Goal: Task Accomplishment & Management: Use online tool/utility

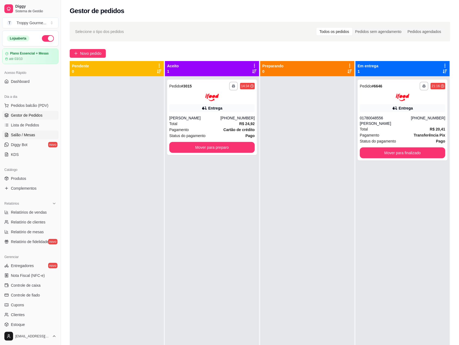
click at [14, 133] on span "Salão / Mesas" at bounding box center [23, 134] width 24 height 5
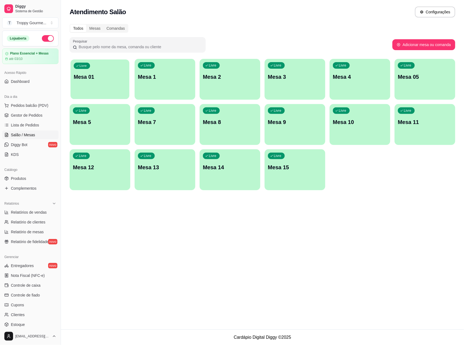
click at [109, 88] on div "Livre Mesa 01" at bounding box center [100, 75] width 59 height 33
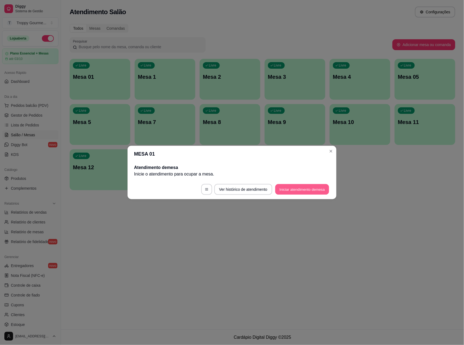
click at [308, 186] on button "Iniciar atendimento de mesa" at bounding box center [302, 189] width 54 height 11
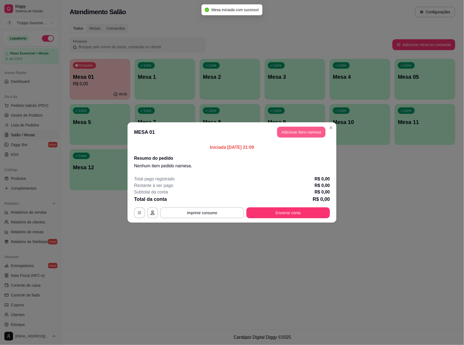
click at [310, 130] on button "Adicionar itens na mesa" at bounding box center [301, 132] width 48 height 11
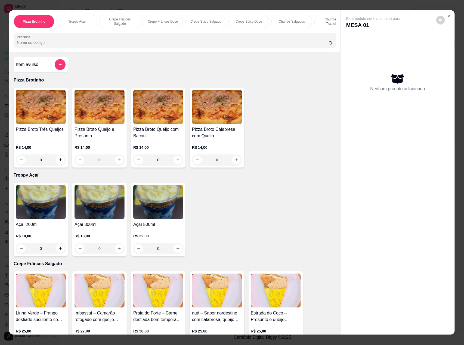
scroll to position [109, 0]
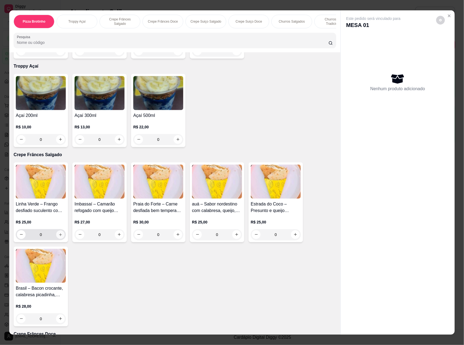
click at [59, 236] on icon "increase-product-quantity" at bounding box center [60, 234] width 3 height 3
type input "1"
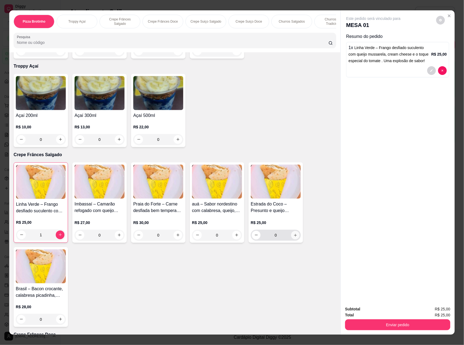
click at [294, 237] on icon "increase-product-quantity" at bounding box center [296, 235] width 4 height 4
type input "1"
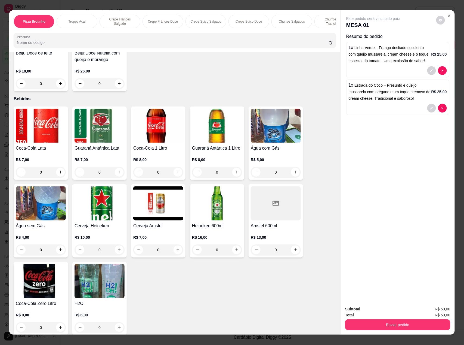
scroll to position [1456, 0]
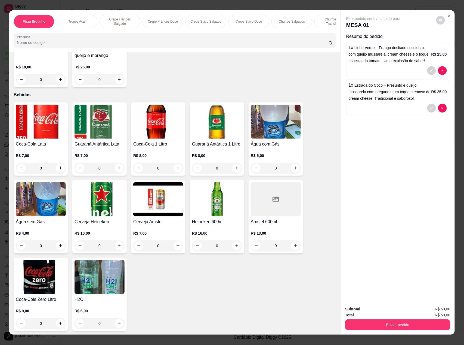
click at [95, 276] on img at bounding box center [100, 277] width 50 height 34
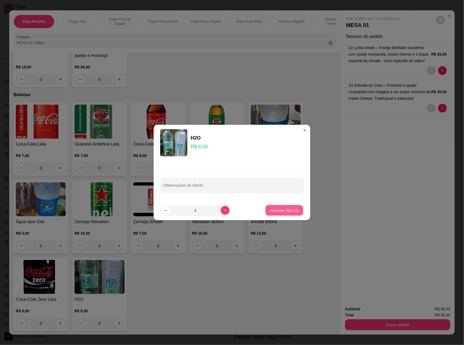
click at [272, 211] on p "Adicionar R$ 6,00" at bounding box center [284, 209] width 29 height 5
type input "1"
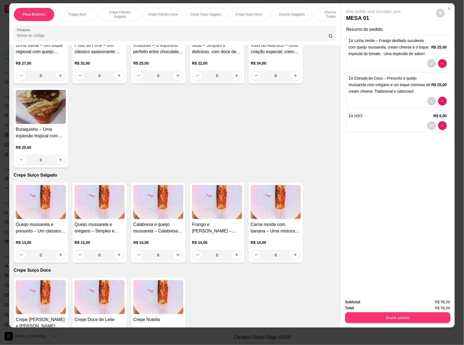
scroll to position [222, 0]
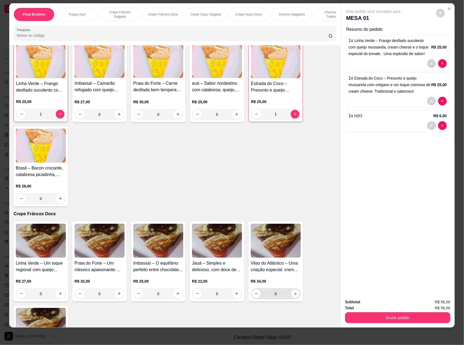
click at [294, 296] on icon "increase-product-quantity" at bounding box center [296, 294] width 4 height 4
type input "1"
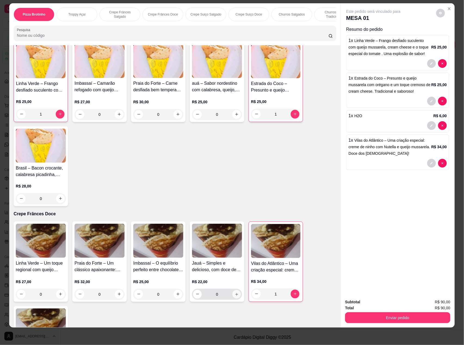
click at [235, 296] on icon "increase-product-quantity" at bounding box center [237, 294] width 4 height 4
type input "1"
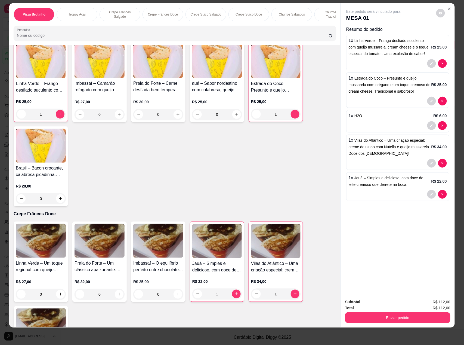
click at [413, 241] on div "Este pedido será vinculado para MESA 01 Resumo do pedido 1 x Linha Verde – Fran…" at bounding box center [398, 148] width 114 height 291
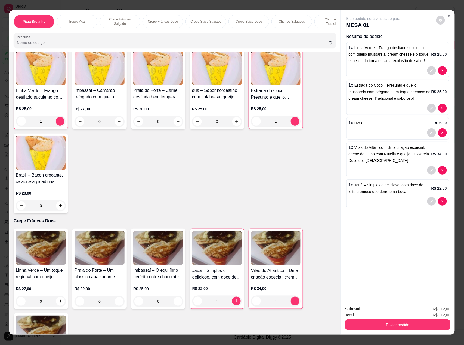
scroll to position [7, 0]
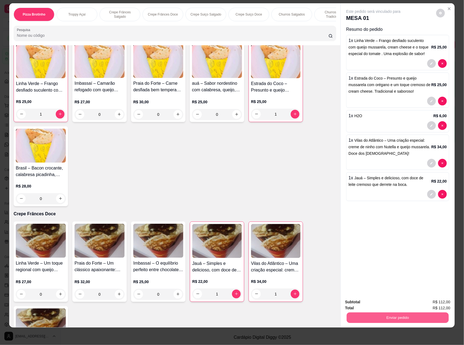
click at [371, 315] on button "Enviar pedido" at bounding box center [398, 317] width 102 height 11
click at [373, 302] on button "Não registrar e enviar pedido" at bounding box center [379, 304] width 55 height 10
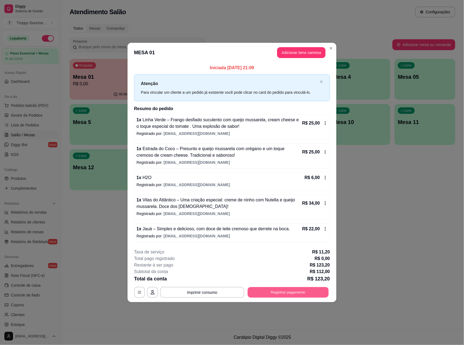
click at [315, 289] on button "Registrar pagamento" at bounding box center [288, 292] width 81 height 11
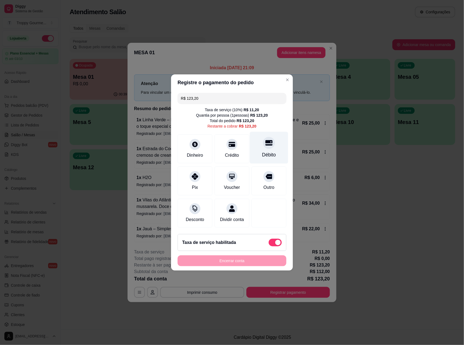
click at [266, 140] on icon at bounding box center [269, 142] width 7 height 7
type input "R$ 0,00"
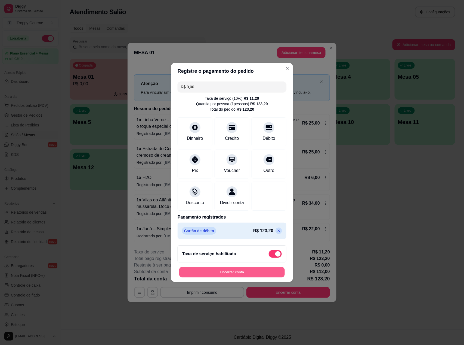
click at [242, 277] on button "Encerrar conta" at bounding box center [232, 272] width 106 height 11
